Goal: Navigation & Orientation: Find specific page/section

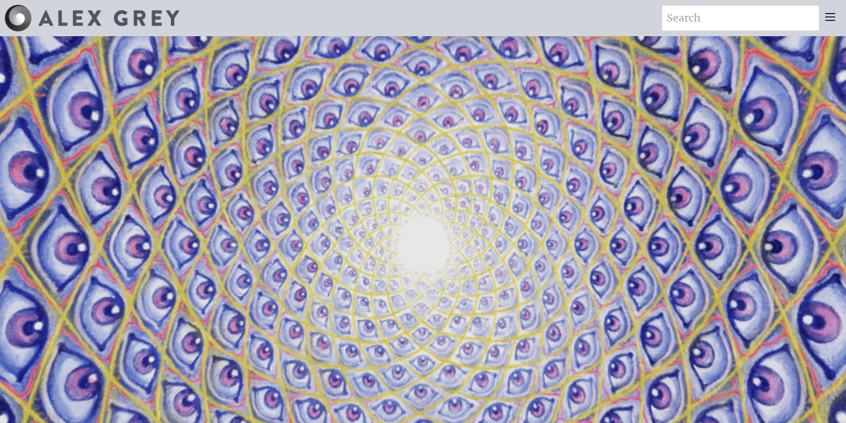
click at [829, 15] on icon at bounding box center [831, 17] width 14 height 14
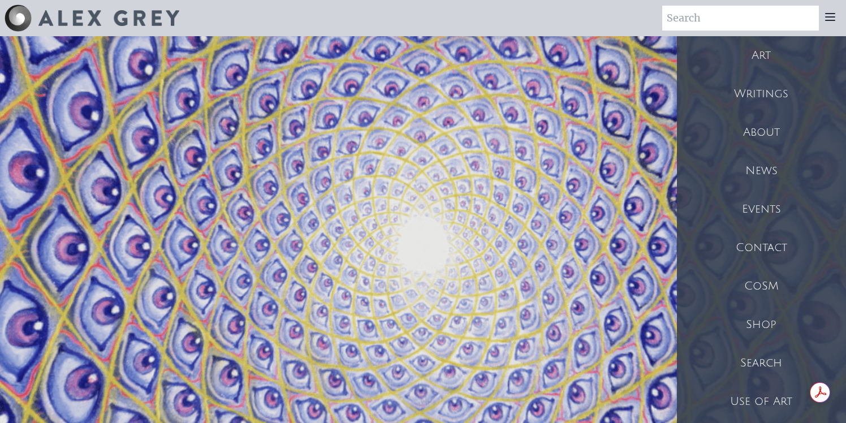
click at [765, 58] on div "Art" at bounding box center [761, 55] width 169 height 38
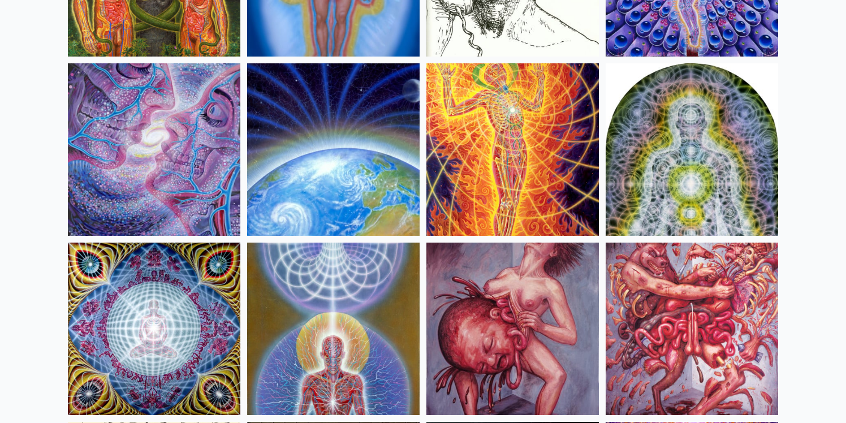
scroll to position [11358, 0]
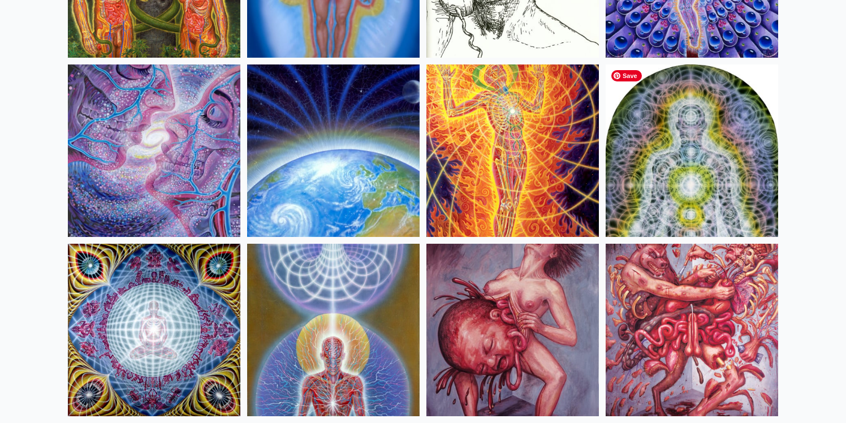
click at [683, 167] on img at bounding box center [692, 150] width 173 height 173
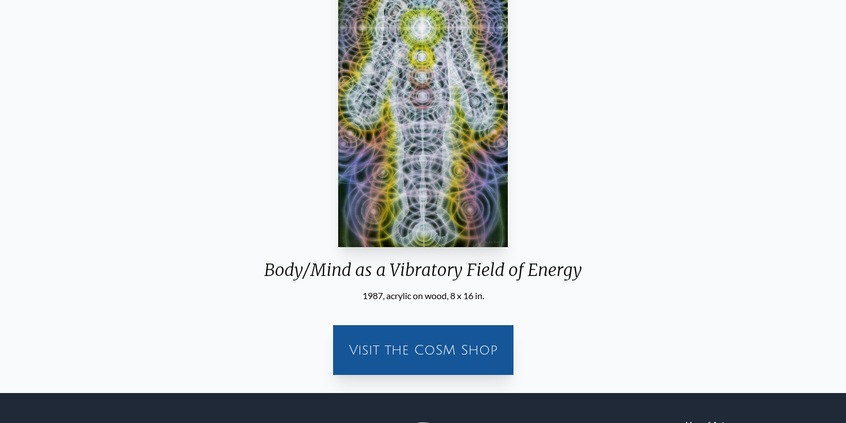
scroll to position [199, 0]
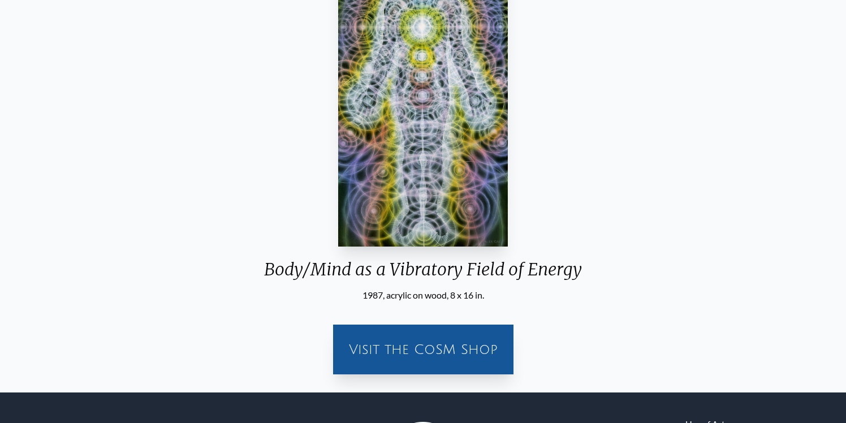
click at [435, 351] on div "Visit the CoSM Shop" at bounding box center [423, 349] width 167 height 36
